Goal: Check status: Check status

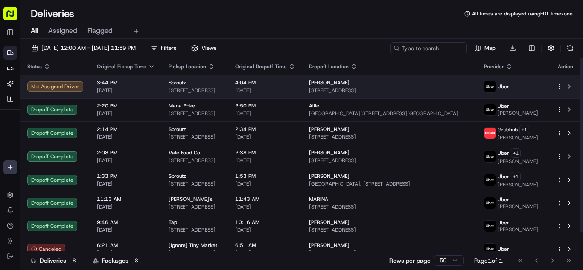
click at [143, 90] on span "[DATE]" at bounding box center [126, 90] width 58 height 7
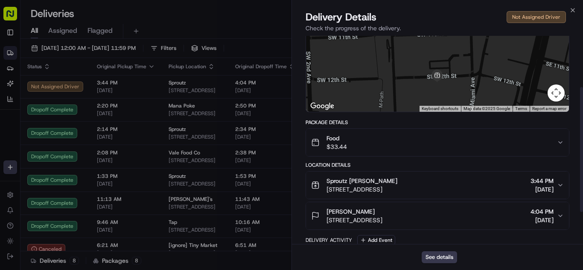
scroll to position [85, 0]
click at [394, 144] on div "Food $33.44" at bounding box center [434, 142] width 246 height 17
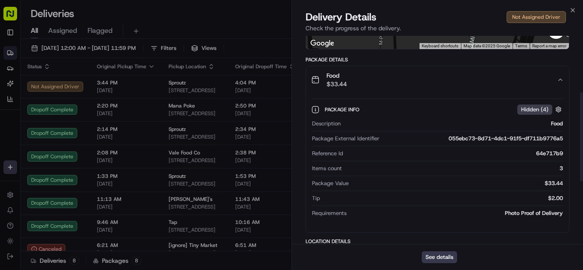
scroll to position [128, 0]
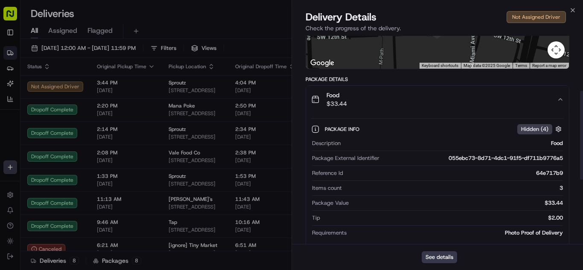
click at [387, 104] on div "Food $33.44" at bounding box center [434, 99] width 246 height 17
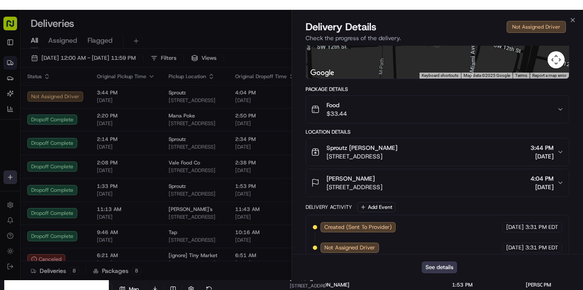
scroll to position [139, 0]
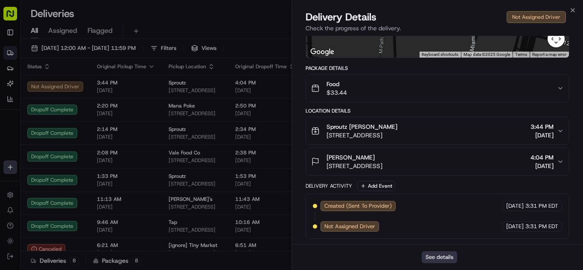
click at [443, 254] on button "See details" at bounding box center [439, 257] width 35 height 12
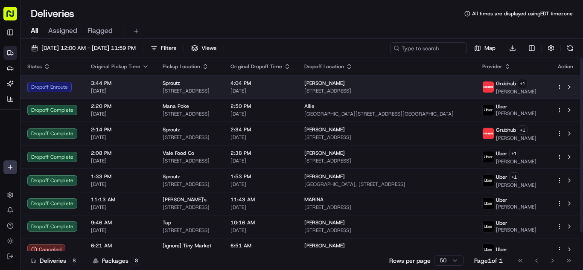
click at [132, 89] on span "[DATE]" at bounding box center [120, 91] width 58 height 7
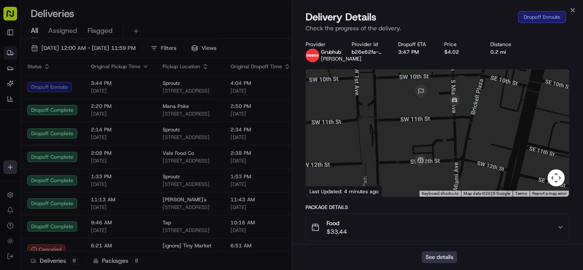
click at [432, 258] on button "See details" at bounding box center [439, 257] width 35 height 12
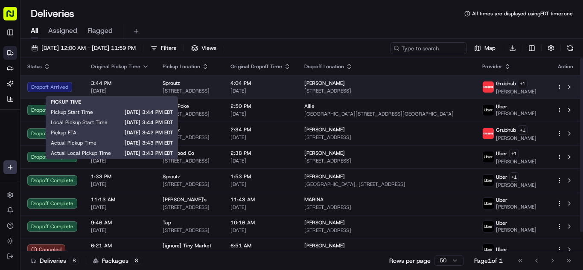
click at [128, 93] on span "[DATE]" at bounding box center [120, 91] width 58 height 7
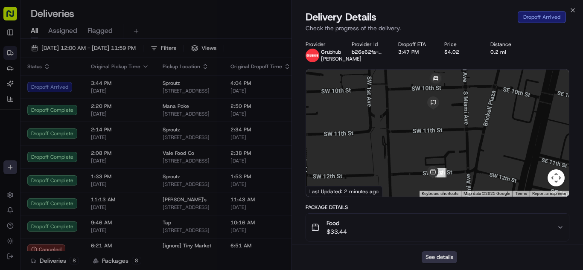
click at [444, 259] on button "See details" at bounding box center [439, 257] width 35 height 12
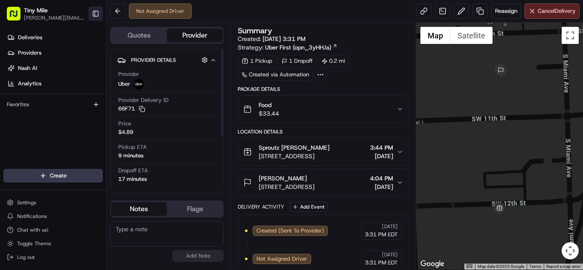
click at [96, 17] on button "Toggle Sidebar" at bounding box center [95, 13] width 15 height 15
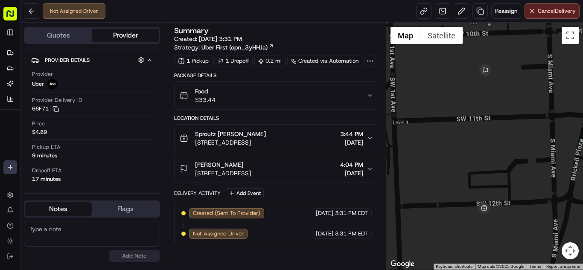
click at [281, 94] on div "Food $33.44" at bounding box center [273, 95] width 187 height 17
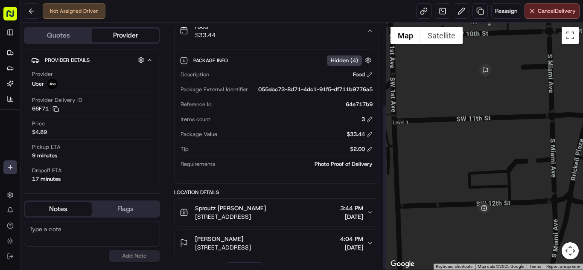
scroll to position [120, 0]
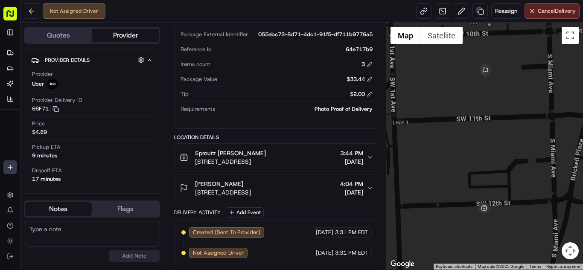
click at [367, 97] on div "$2.00" at bounding box center [361, 94] width 23 height 8
click at [368, 96] on button at bounding box center [370, 94] width 6 height 6
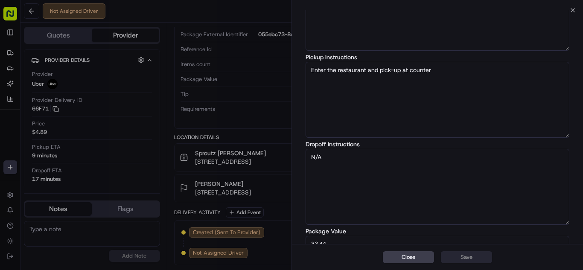
scroll to position [127, 0]
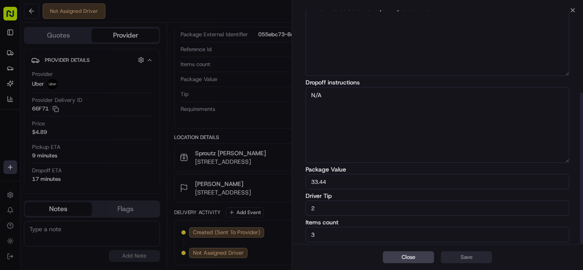
drag, startPoint x: 321, startPoint y: 210, endPoint x: 259, endPoint y: 210, distance: 62.3
click at [264, 210] on body "Tiny Mile [PERSON_NAME][EMAIL_ADDRESS][DOMAIN_NAME] Toggle Sidebar Deliveries P…" at bounding box center [291, 135] width 583 height 270
type input "3"
click at [461, 253] on button "Save" at bounding box center [466, 257] width 51 height 12
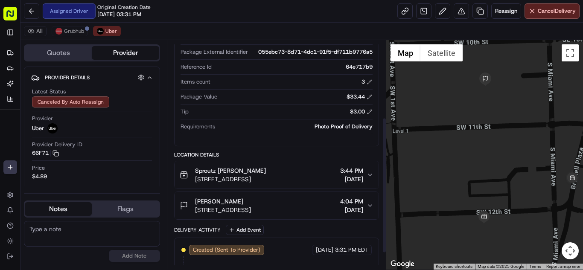
scroll to position [158, 0]
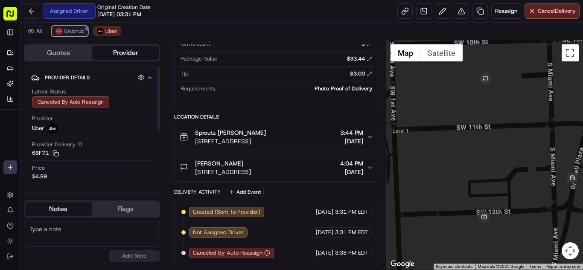
click at [72, 35] on button "Grubhub" at bounding box center [70, 31] width 36 height 10
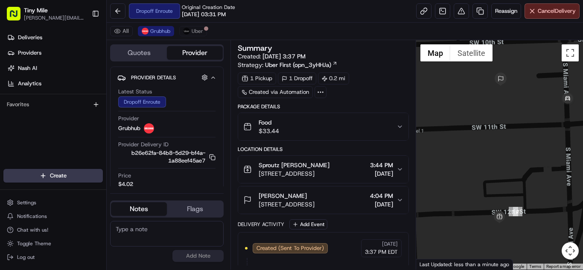
click at [315, 201] on span "[STREET_ADDRESS]" at bounding box center [287, 204] width 56 height 9
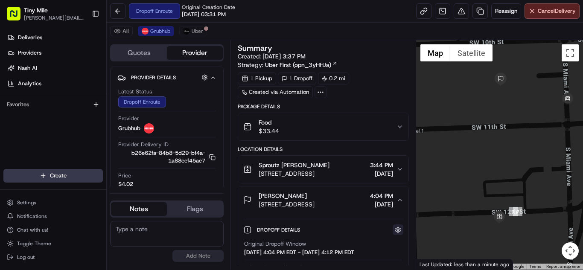
click at [400, 232] on button "button" at bounding box center [398, 230] width 11 height 11
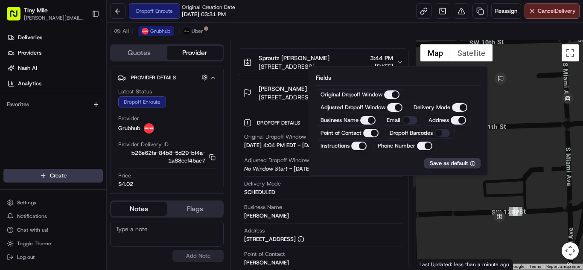
scroll to position [171, 0]
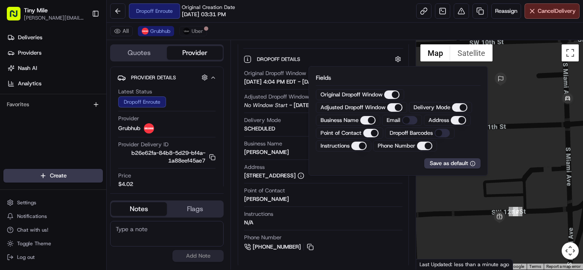
click at [233, 225] on div "Summary Created: 08/21/2025 3:37 PM Strategy: Uber First (opn_3yHHJa) 1 Pickup …" at bounding box center [324, 155] width 186 height 230
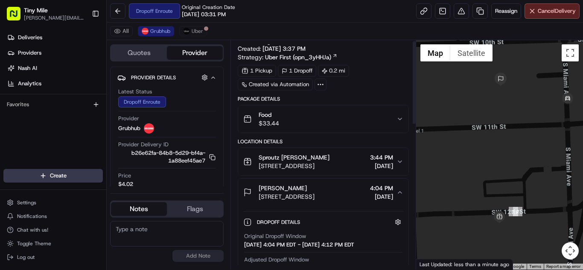
scroll to position [0, 0]
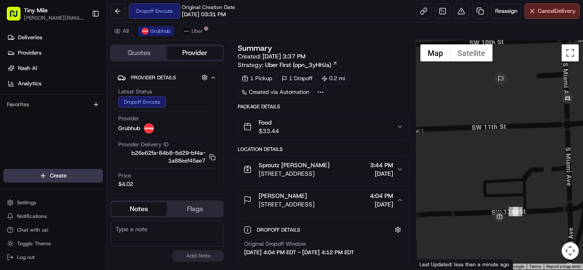
click at [332, 124] on div "Food $33.44" at bounding box center [319, 126] width 153 height 17
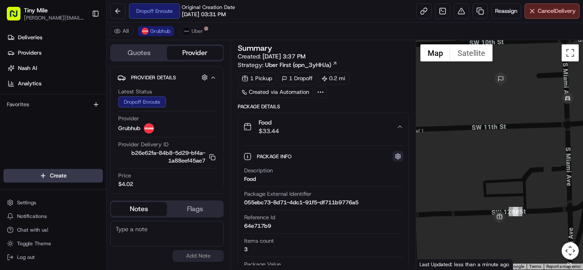
click at [400, 157] on button "button" at bounding box center [398, 156] width 11 height 11
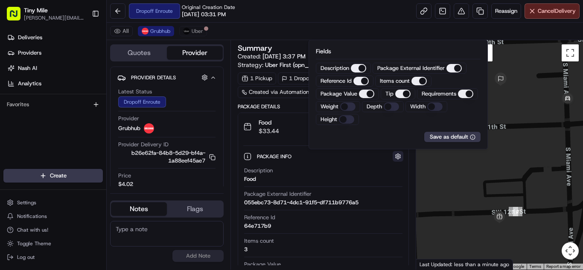
click at [400, 157] on button "button" at bounding box center [398, 156] width 11 height 11
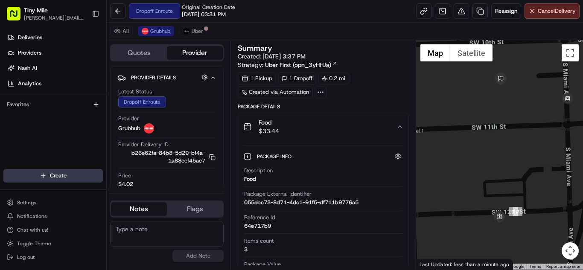
click at [367, 127] on div "Food $33.44" at bounding box center [319, 126] width 153 height 17
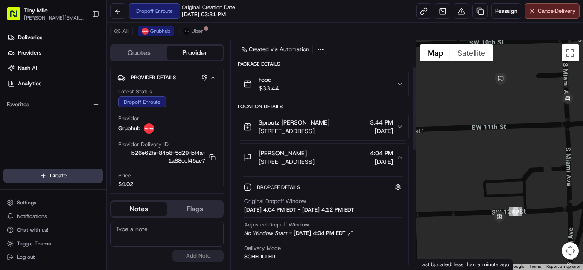
scroll to position [85, 0]
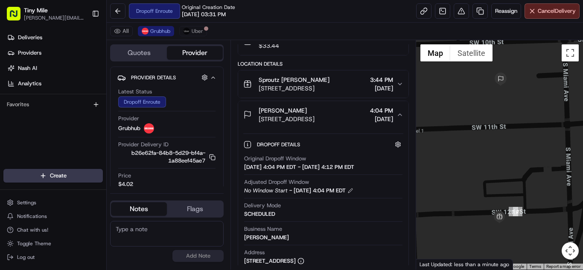
click at [315, 113] on div "[PERSON_NAME]" at bounding box center [287, 110] width 56 height 9
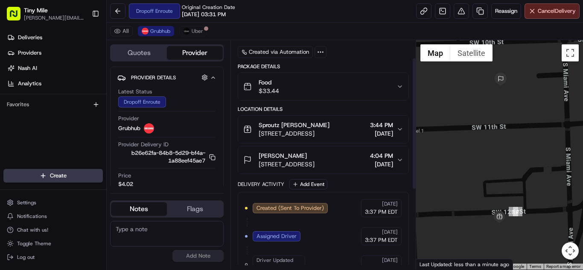
scroll to position [0, 0]
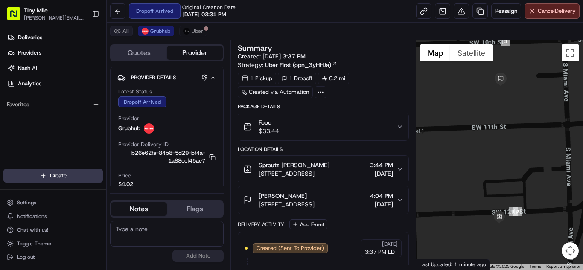
drag, startPoint x: 97, startPoint y: 17, endPoint x: 104, endPoint y: 27, distance: 12.0
click at [97, 17] on button "Toggle Sidebar" at bounding box center [95, 13] width 15 height 15
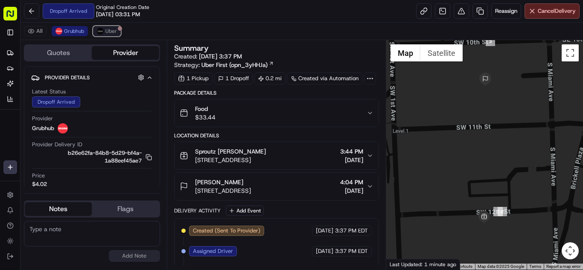
click at [111, 34] on span "Uber" at bounding box center [111, 31] width 12 height 7
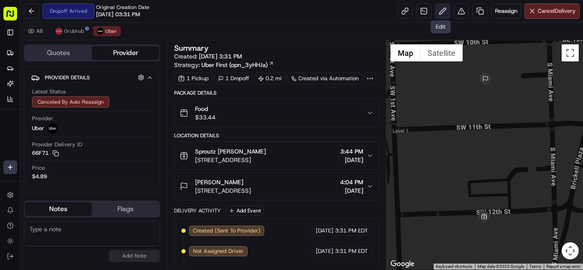
click at [441, 12] on button at bounding box center [442, 10] width 15 height 15
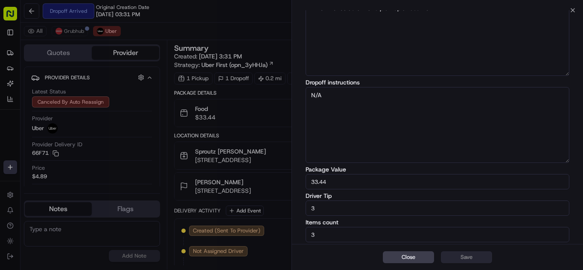
scroll to position [85, 0]
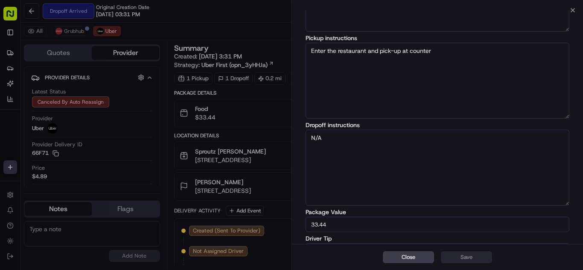
click at [573, 11] on div "Edit Delivery Details Package description Food Pickup instructions Enter the re…" at bounding box center [437, 106] width 291 height 361
click at [572, 11] on div "Edit Delivery Details Package description Food Pickup instructions Enter the re…" at bounding box center [437, 106] width 291 height 361
click at [573, 9] on icon "button" at bounding box center [572, 10] width 7 height 7
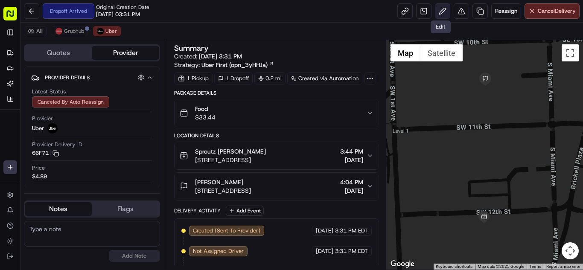
click at [437, 12] on button at bounding box center [442, 10] width 15 height 15
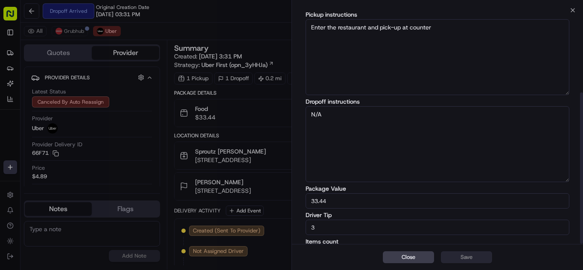
scroll to position [127, 0]
